Goal: Task Accomplishment & Management: Manage account settings

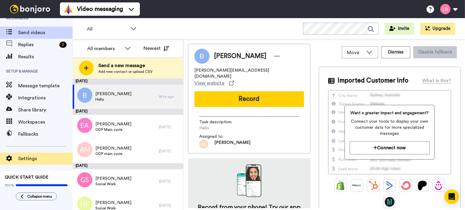
scroll to position [13, 0]
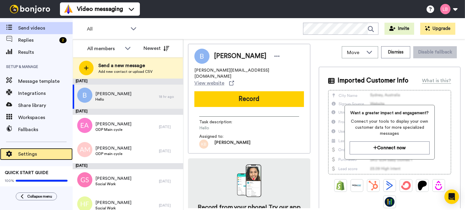
click at [32, 156] on span "Settings" at bounding box center [45, 154] width 54 height 7
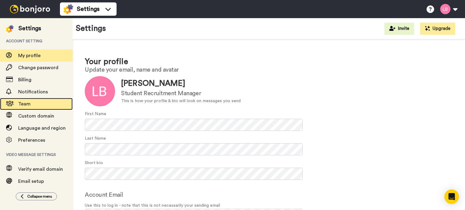
click at [25, 103] on span "Team" at bounding box center [24, 104] width 12 height 5
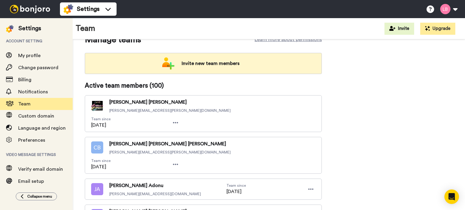
scroll to position [151, 0]
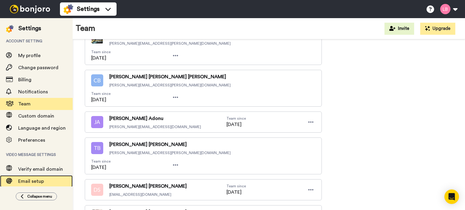
click at [24, 180] on span "Email setup" at bounding box center [31, 181] width 26 height 5
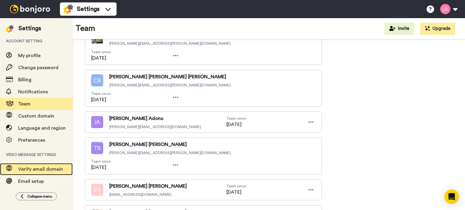
click at [29, 166] on span "Verify email domain" at bounding box center [45, 169] width 54 height 7
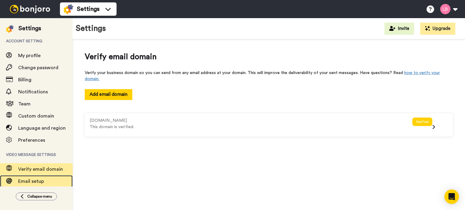
click at [26, 179] on span "Email setup" at bounding box center [45, 181] width 54 height 7
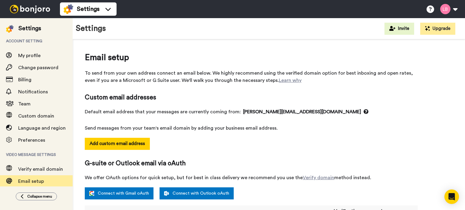
select select "118239"
select select "151861"
select select "64840"
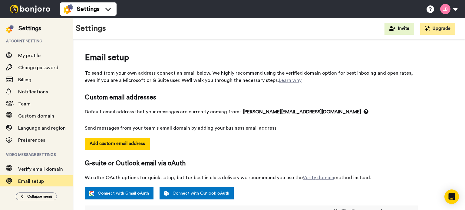
select select "139342"
select select "48818"
select select "54748"
select select "54735"
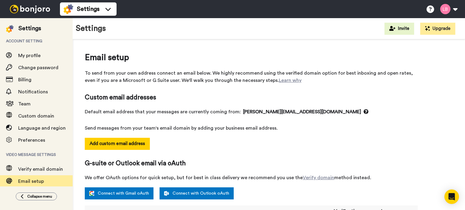
select select "141045"
select select "162950"
select select "96177"
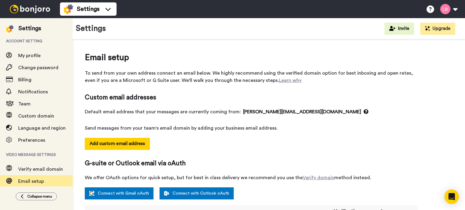
select select "96177"
select select "152035"
select select "150385"
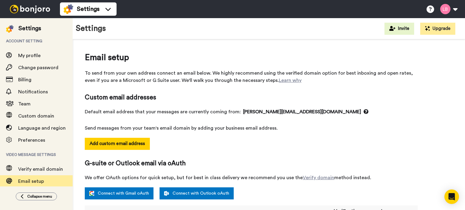
select select "151709"
select select "34582"
select select "6948"
select select "96462"
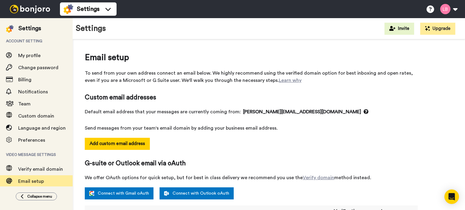
select select "96462"
select select "88506"
select select "96183"
select select "88508"
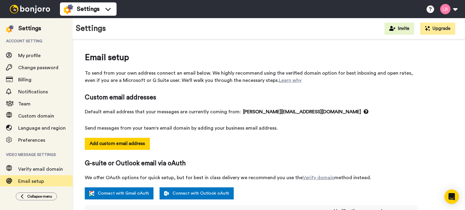
select select "96155"
select select "88510"
select select "104392"
select select "151872"
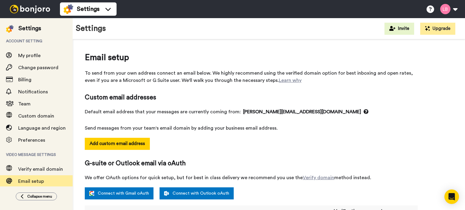
select select "151872"
select select "137538"
select select "88511"
select select "88512"
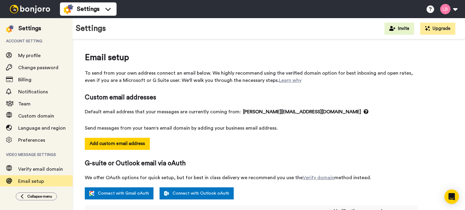
select select "151859"
select select "152039"
select select "163623"
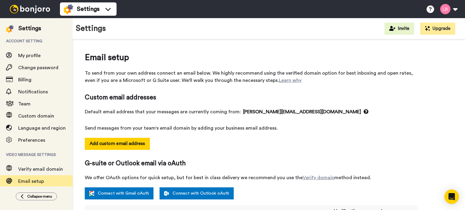
select select "163623"
select select "148788"
select select "150366"
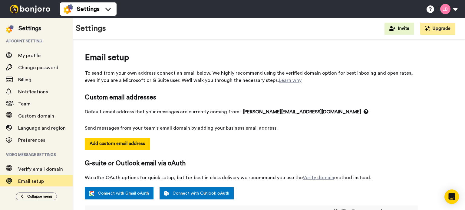
select select "143890"
select select "57953"
select select "159407"
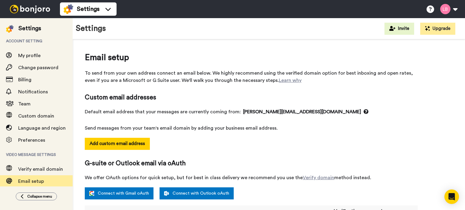
select select "135725"
select select "90067"
select select "145570"
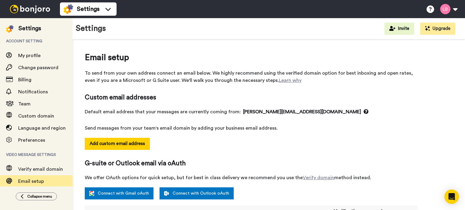
select select "60043"
select select "65205"
select select "151528"
select select "96662"
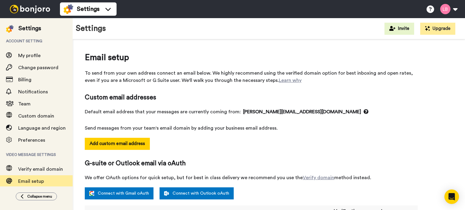
select select "96662"
select select "96347"
select select "88524"
select select "151715"
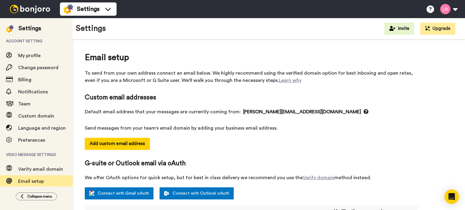
select select "151715"
select select "74673"
select select "99046"
select select "96667"
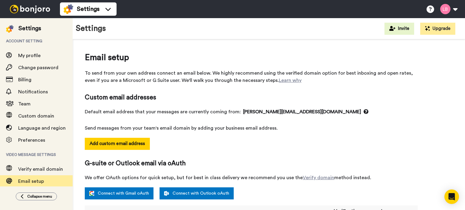
select select "96667"
select select "57923"
select select "144290"
select select "153948"
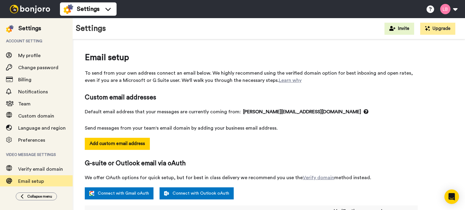
select select "153948"
select select "135325"
select select "34438"
select select "131607"
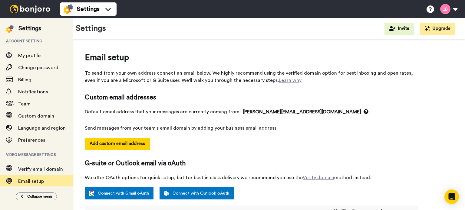
select select "131607"
select select "137541"
select select "151712"
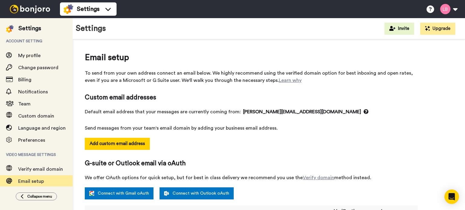
select select "85558"
select select "154032"
select select "65091"
select select "91601"
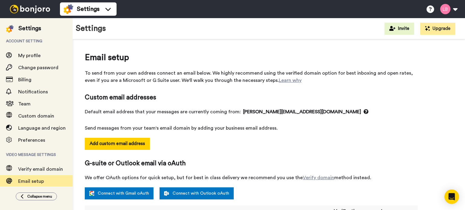
select select "151875"
select select "14801"
select select "118194"
select select "88539"
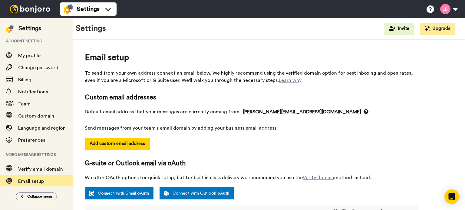
select select "151749"
select select "88541"
select select "153879"
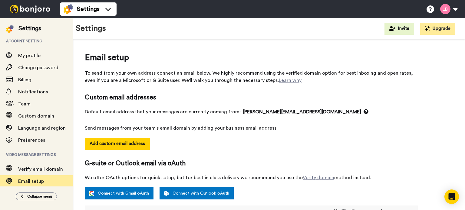
select select "118236"
select select "102045"
select select "118833"
select select "64727"
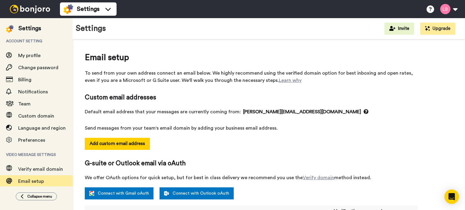
select select "54029"
select select "151876"
select select "88548"
select select "150854"
select select "57914"
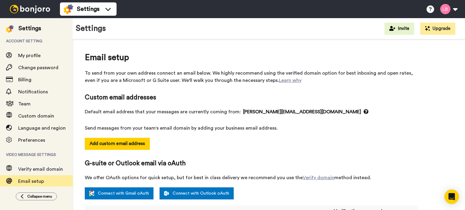
select select "118326"
select select "154642"
select select "56363"
select select "143955"
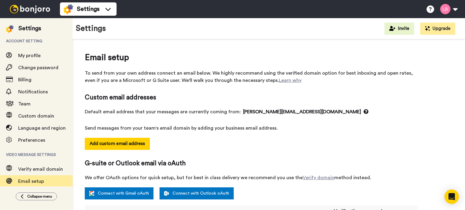
select select "88558"
select select "96520"
select select "115903"
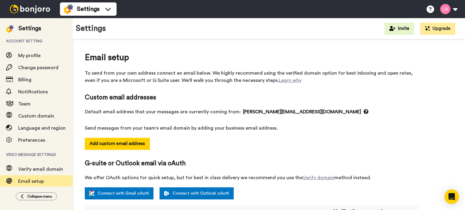
select select "162870"
select select "65400"
select select "159325"
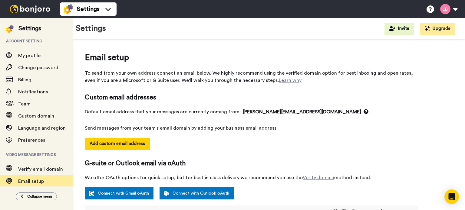
select select "150857"
select select "150776"
select select "135538"
select select "118234"
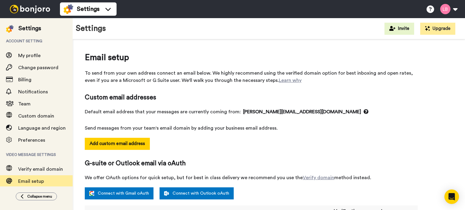
select select "57956"
select select "151718"
select select "151910"
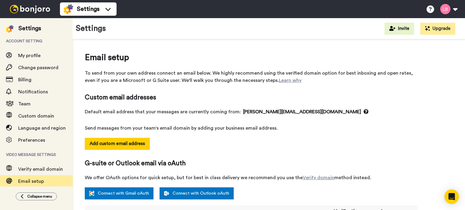
select select "151852"
select select "88567"
select select "57943"
select select "118174"
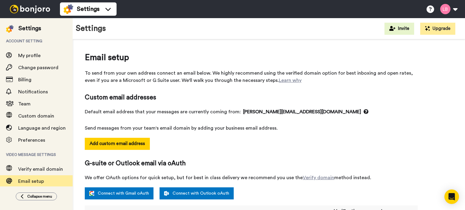
select select "88571"
select select "118328"
select select "88573"
select select "56013"
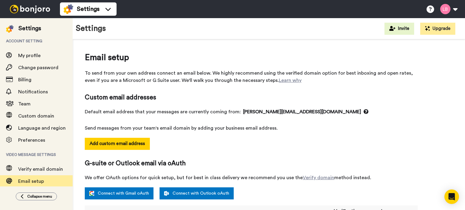
select select "96565"
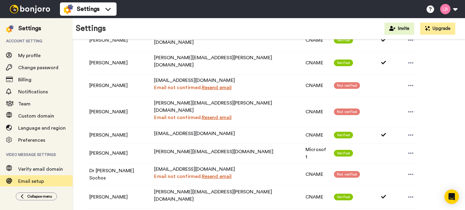
scroll to position [363, 0]
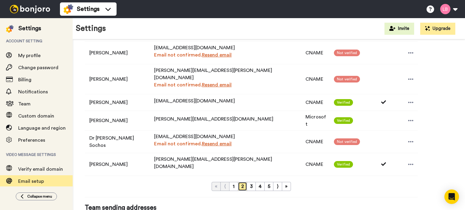
click at [242, 182] on link "2" at bounding box center [242, 186] width 9 height 9
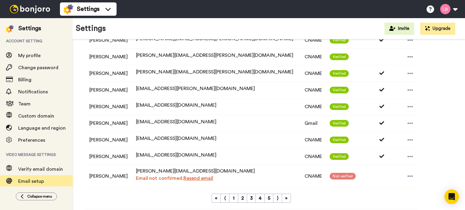
scroll to position [272, 0]
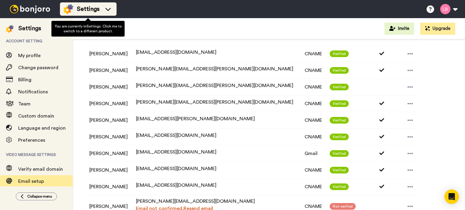
click at [100, 11] on div "Settings" at bounding box center [88, 9] width 49 height 10
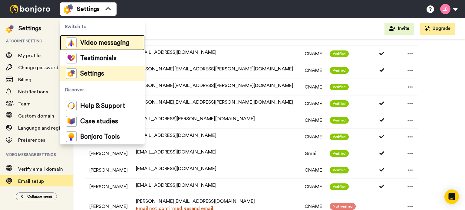
click at [97, 42] on span "Video messaging" at bounding box center [104, 43] width 49 height 6
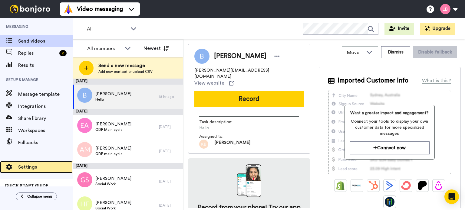
click at [13, 166] on span at bounding box center [9, 167] width 18 height 6
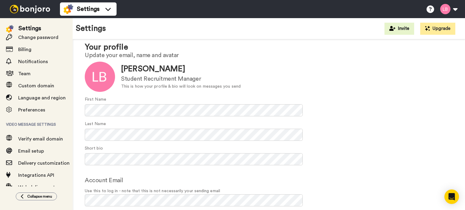
scroll to position [39, 0]
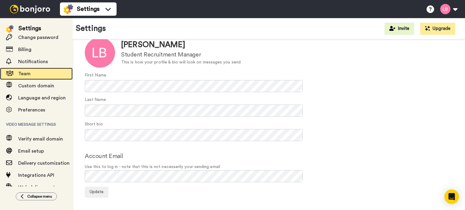
click at [27, 68] on div "Team" at bounding box center [36, 74] width 73 height 12
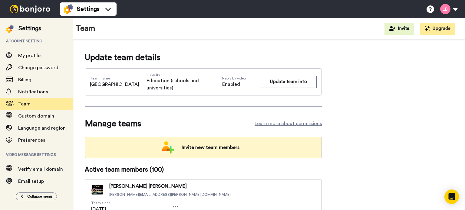
click at [225, 145] on span "Invite new team members" at bounding box center [210, 148] width 67 height 12
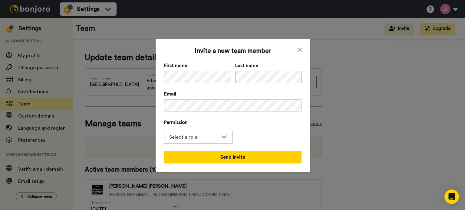
click at [137, 105] on div "Invite a new team member First name Last name Email Permission Select a role Ad…" at bounding box center [232, 105] width 465 height 210
click at [185, 134] on div "Select a role" at bounding box center [193, 137] width 49 height 7
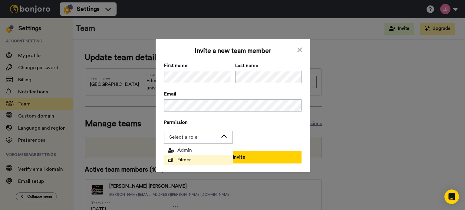
click at [188, 159] on span "Filmer" at bounding box center [179, 159] width 23 height 7
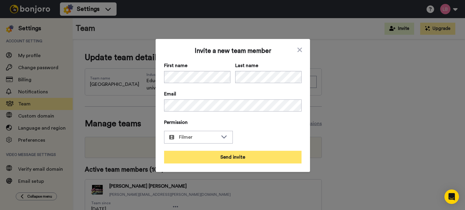
click at [222, 158] on button "Send invite" at bounding box center [232, 157] width 137 height 13
